Goal: Transaction & Acquisition: Book appointment/travel/reservation

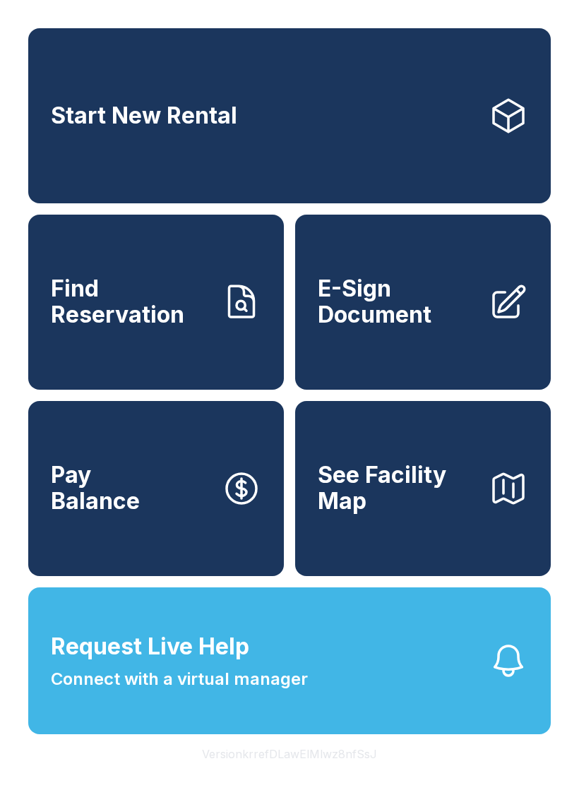
click at [356, 99] on link "Start New Rental" at bounding box center [289, 115] width 522 height 175
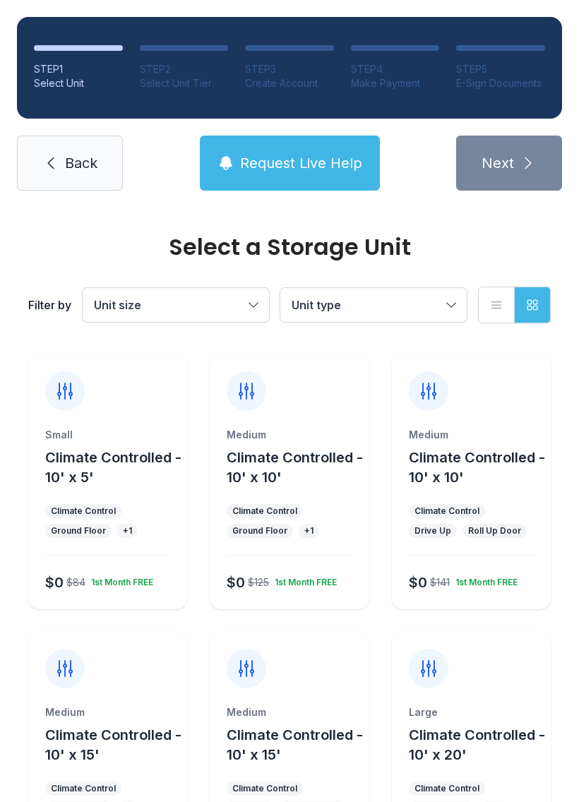
click at [112, 496] on div "Small Climate Controlled - 10' x 5' Climate Control Ground Floor + 1 $0 $84 1st…" at bounding box center [107, 518] width 159 height 181
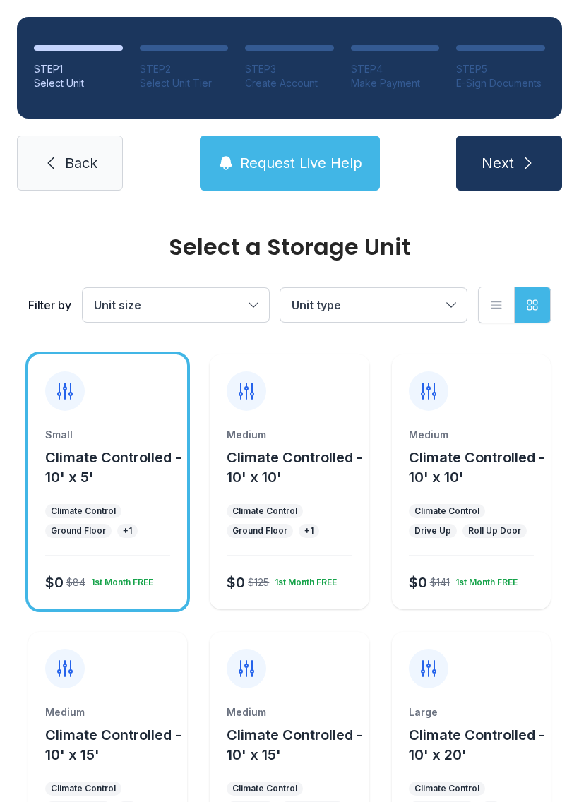
click at [521, 140] on button "Next" at bounding box center [509, 163] width 106 height 55
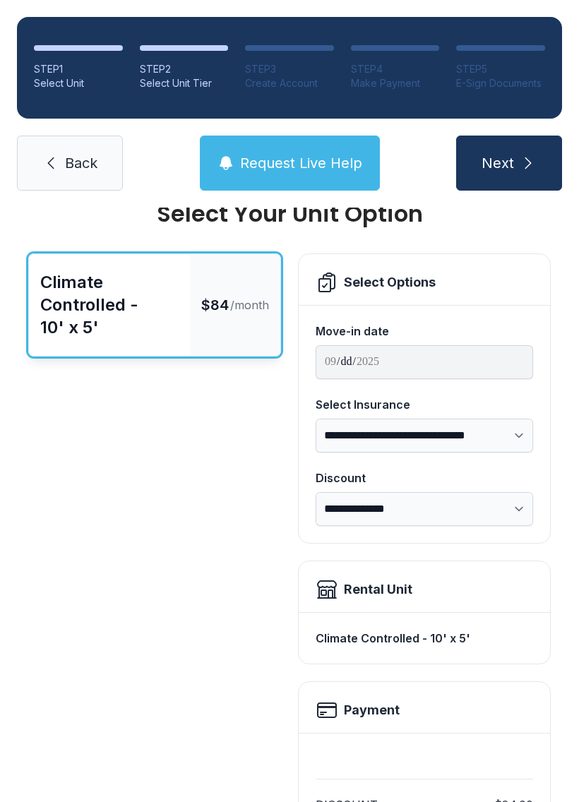
scroll to position [36, 0]
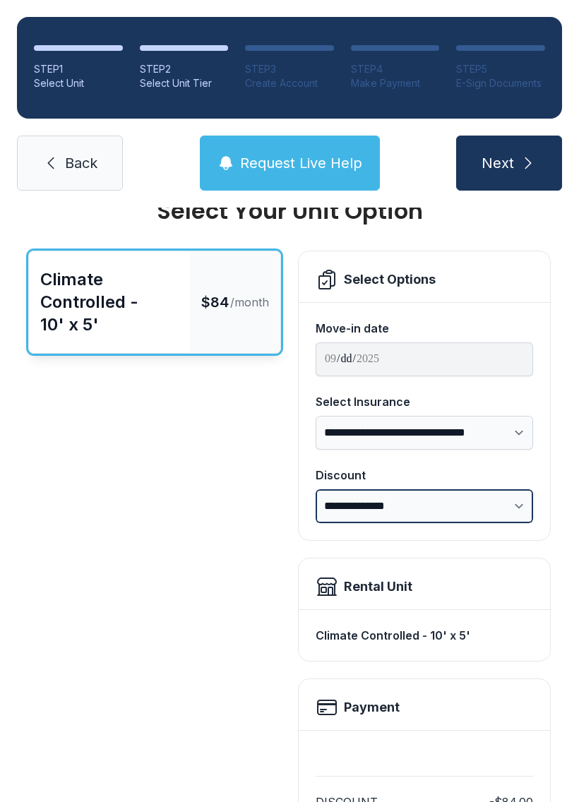
click at [481, 515] on select "**********" at bounding box center [423, 506] width 217 height 34
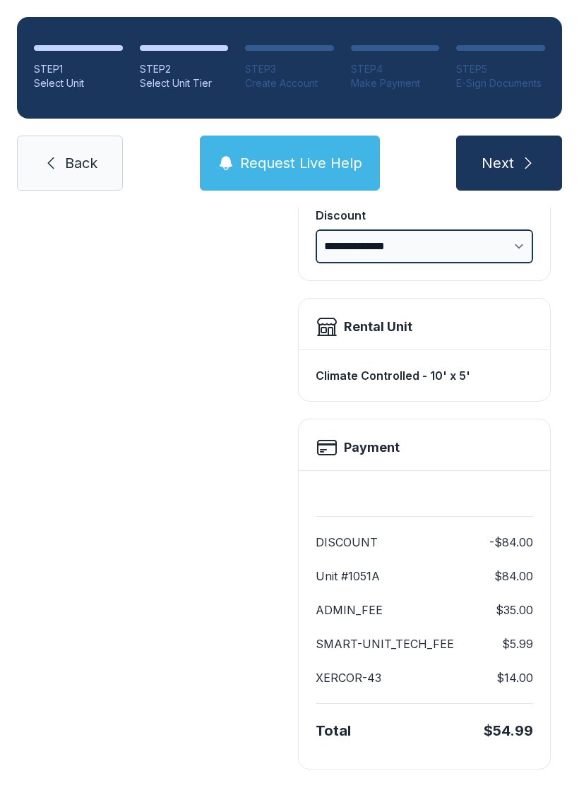
scroll to position [290, 0]
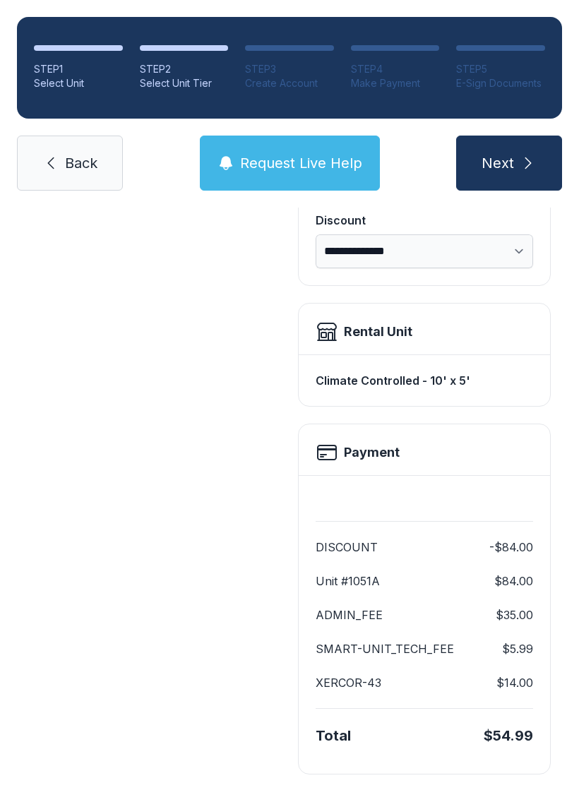
click at [549, 157] on button "Next" at bounding box center [509, 163] width 106 height 55
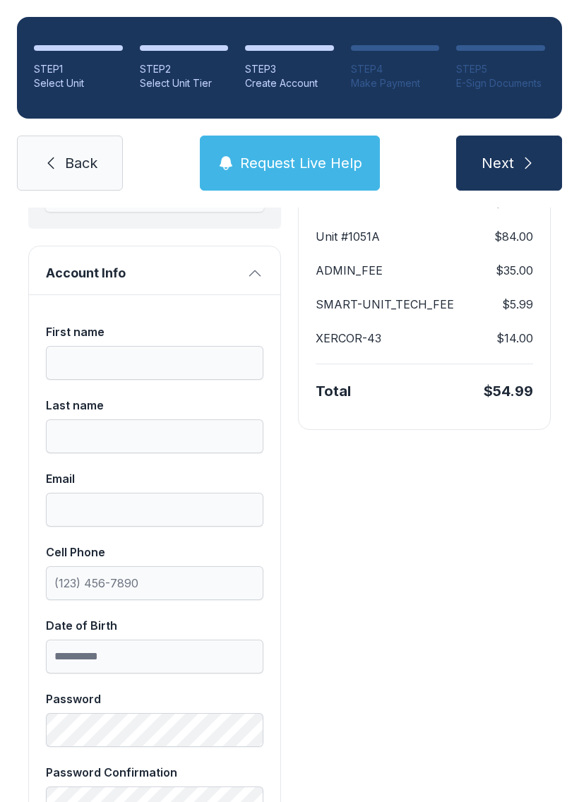
scroll to position [212, 0]
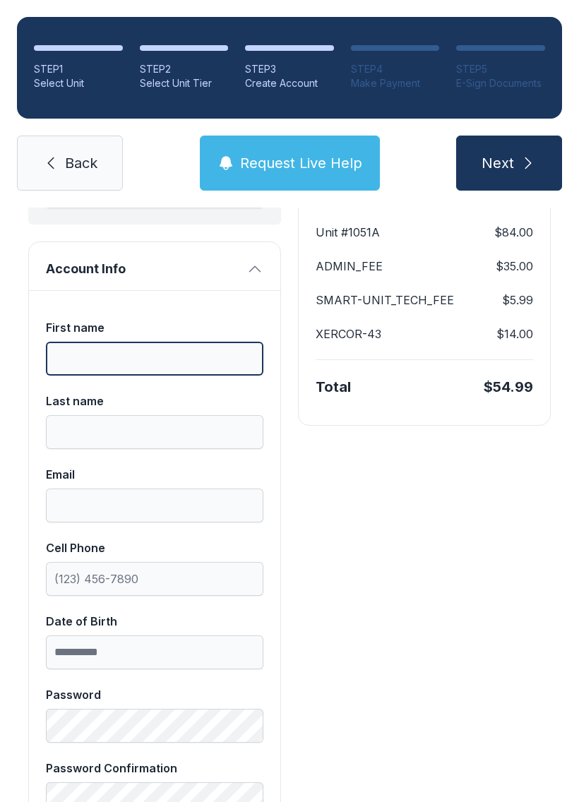
click at [186, 357] on input "First name" at bounding box center [154, 359] width 217 height 34
type input "******"
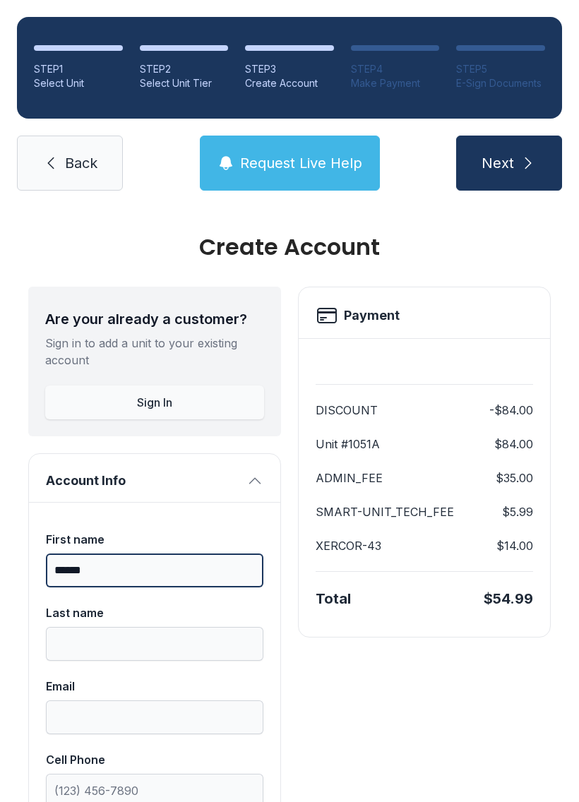
scroll to position [0, 0]
